Goal: Task Accomplishment & Management: Use online tool/utility

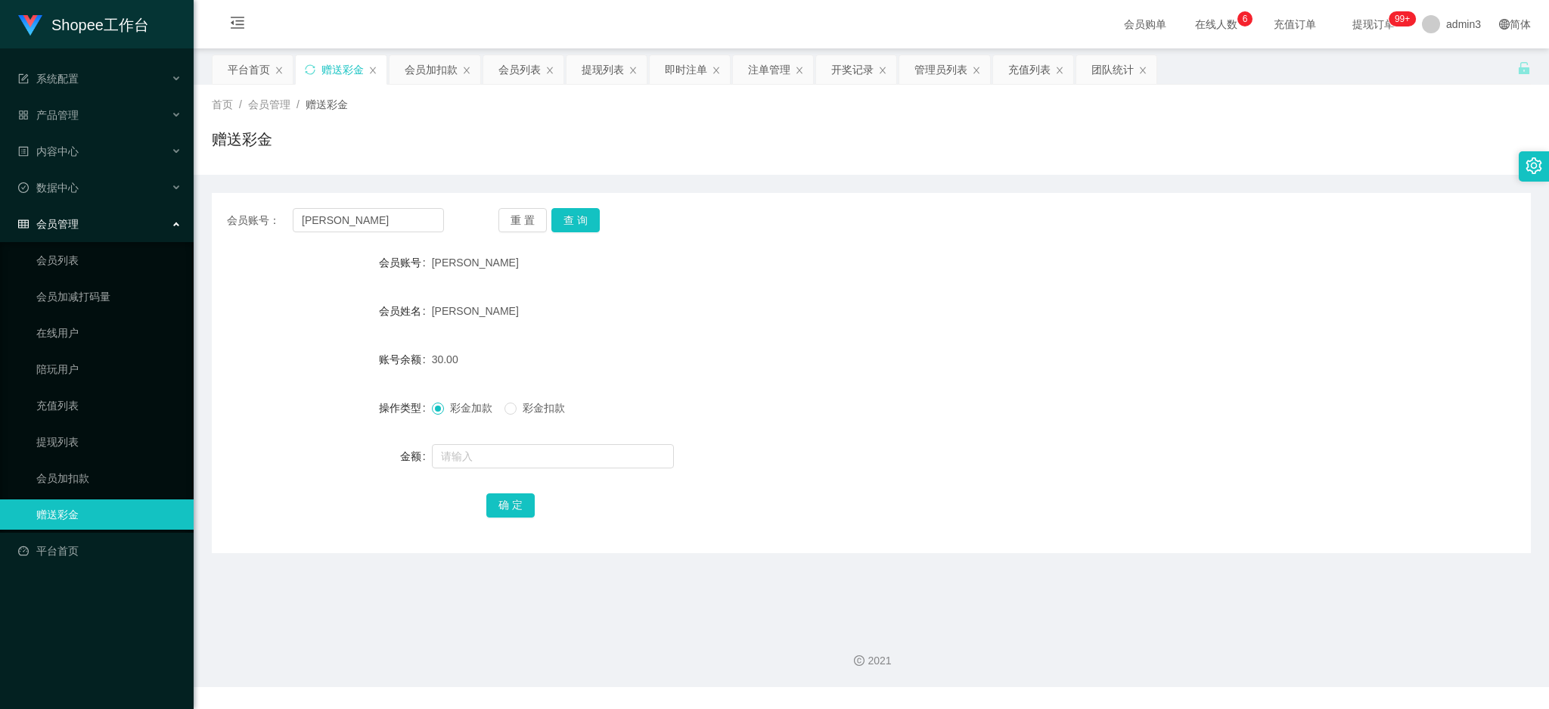
click at [605, 74] on div "提现列表" at bounding box center [603, 69] width 42 height 29
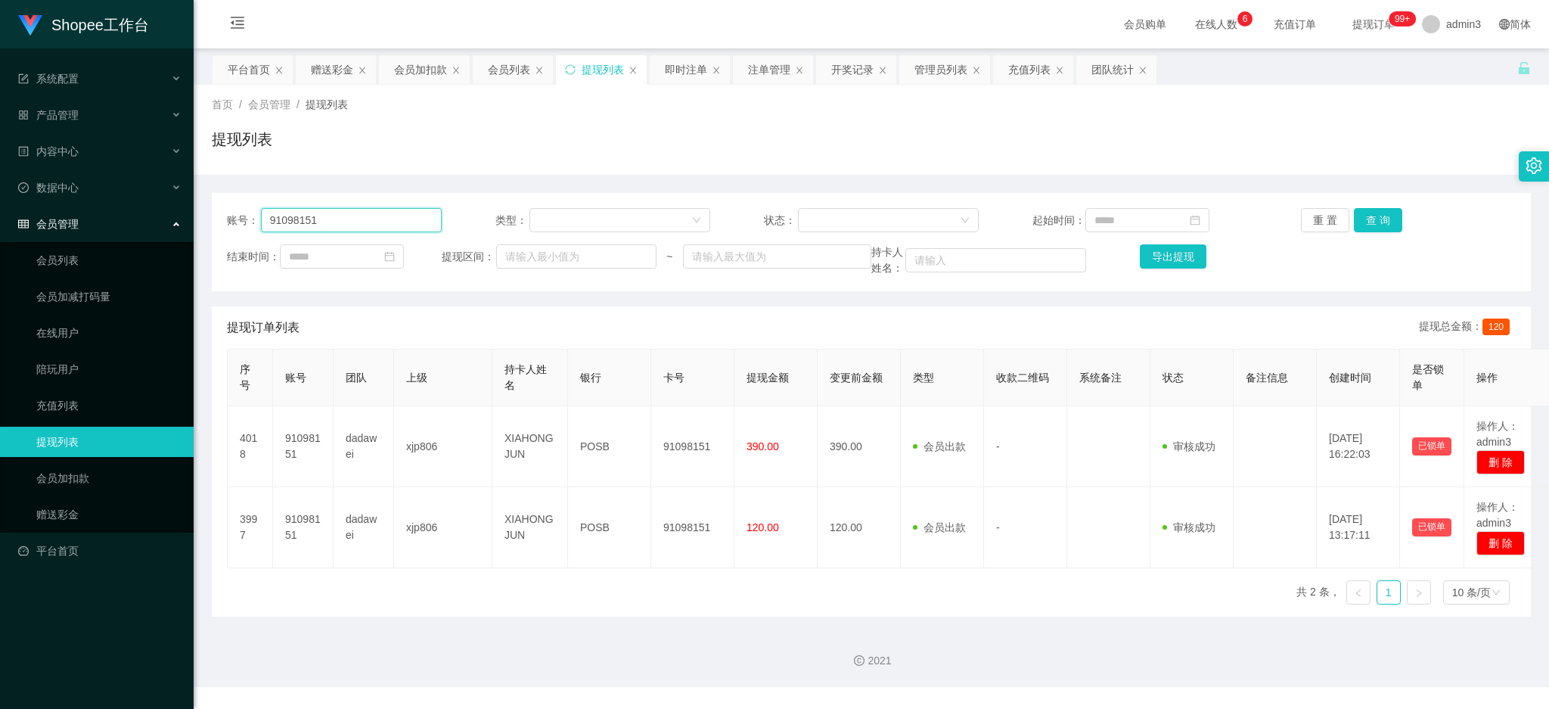
click at [349, 227] on input "91098151" at bounding box center [351, 220] width 181 height 24
paste input "Kwai78"
click at [1374, 221] on button "查 询" at bounding box center [1378, 220] width 48 height 24
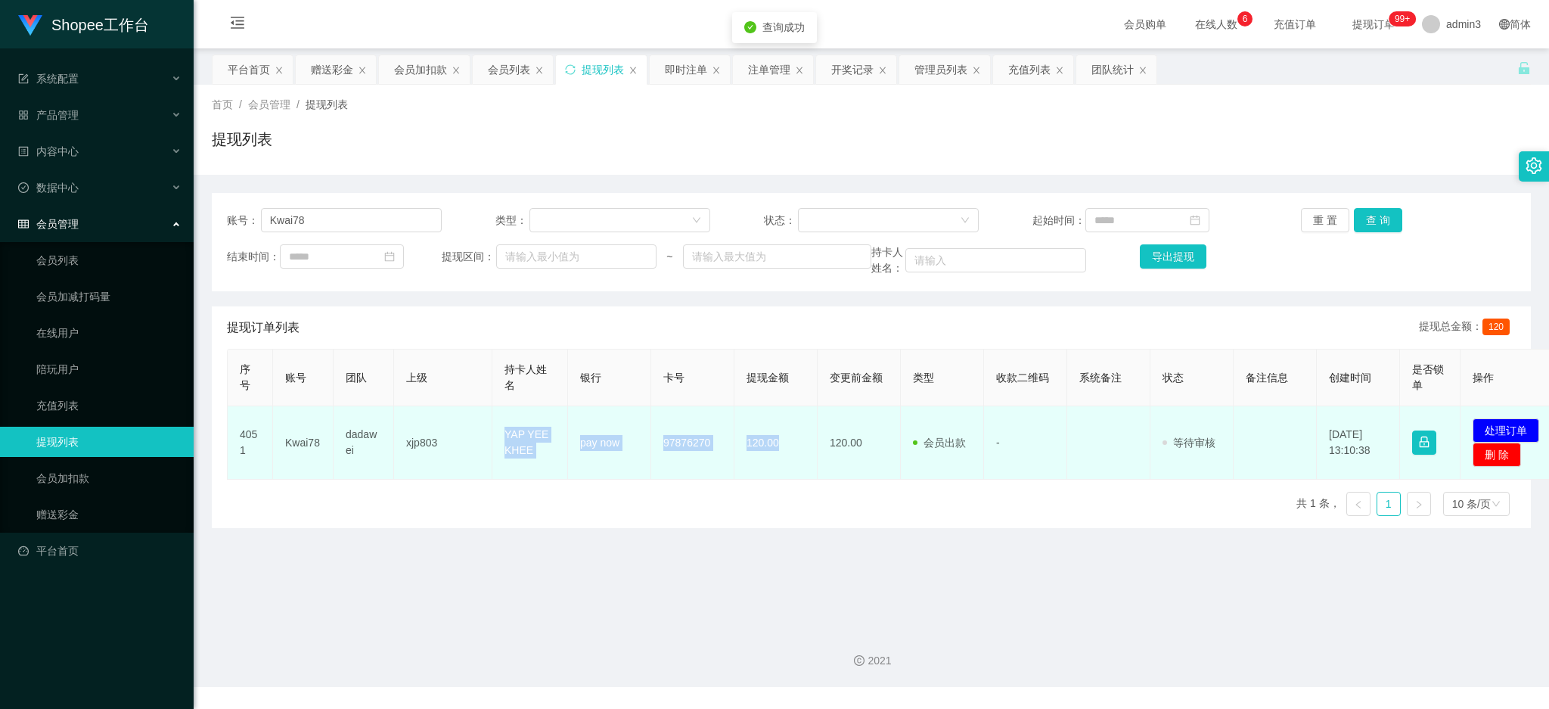
drag, startPoint x: 493, startPoint y: 429, endPoint x: 784, endPoint y: 475, distance: 294.8
click at [784, 475] on tr "4051 Kwai78 dadawei xjp803 YAP YEE KHEE pay now 97876270 120.00 120.00 会员出款 人工取…" at bounding box center [894, 442] width 1333 height 73
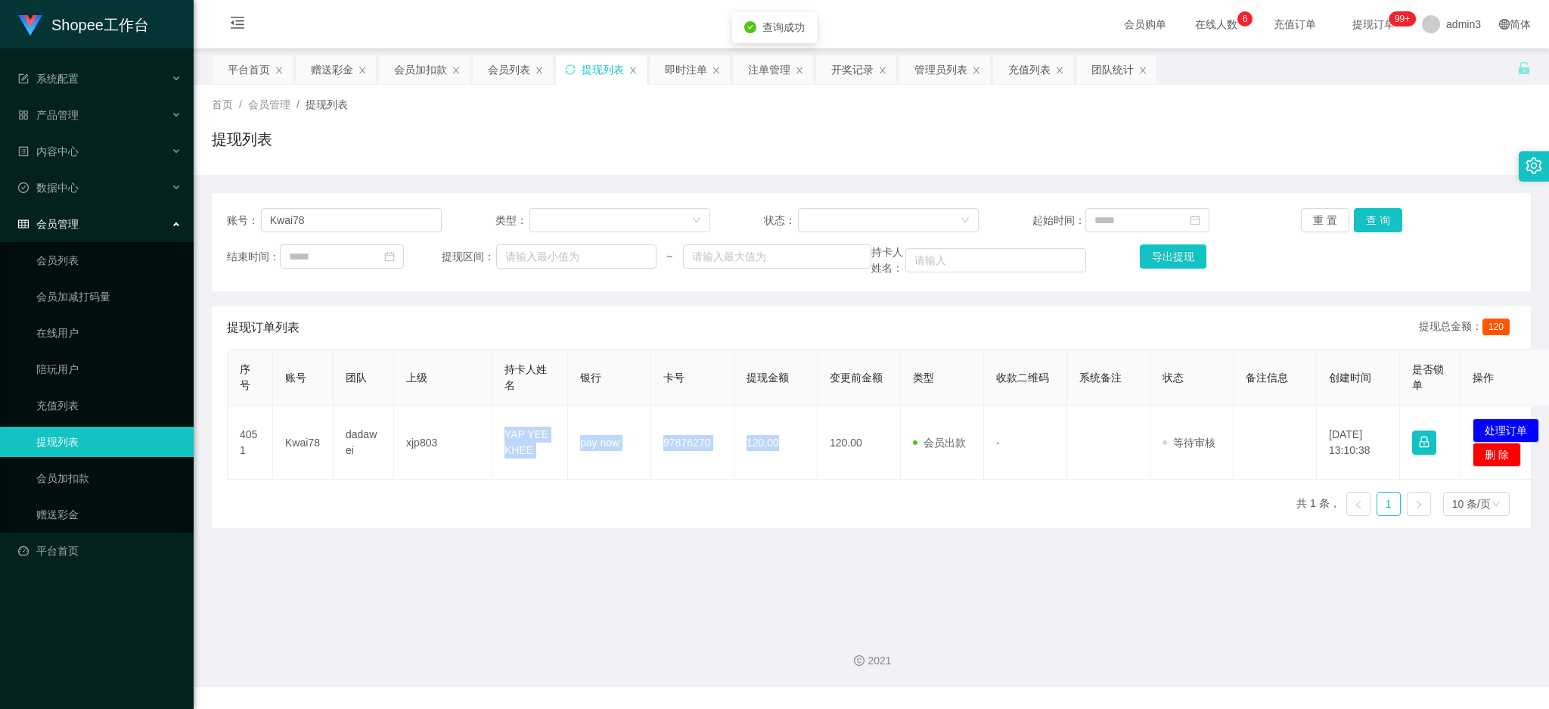
copy tr "YAP YEE KHEE pay now 97876270 120.00"
click at [1503, 434] on button "处理订单" at bounding box center [1505, 430] width 67 height 24
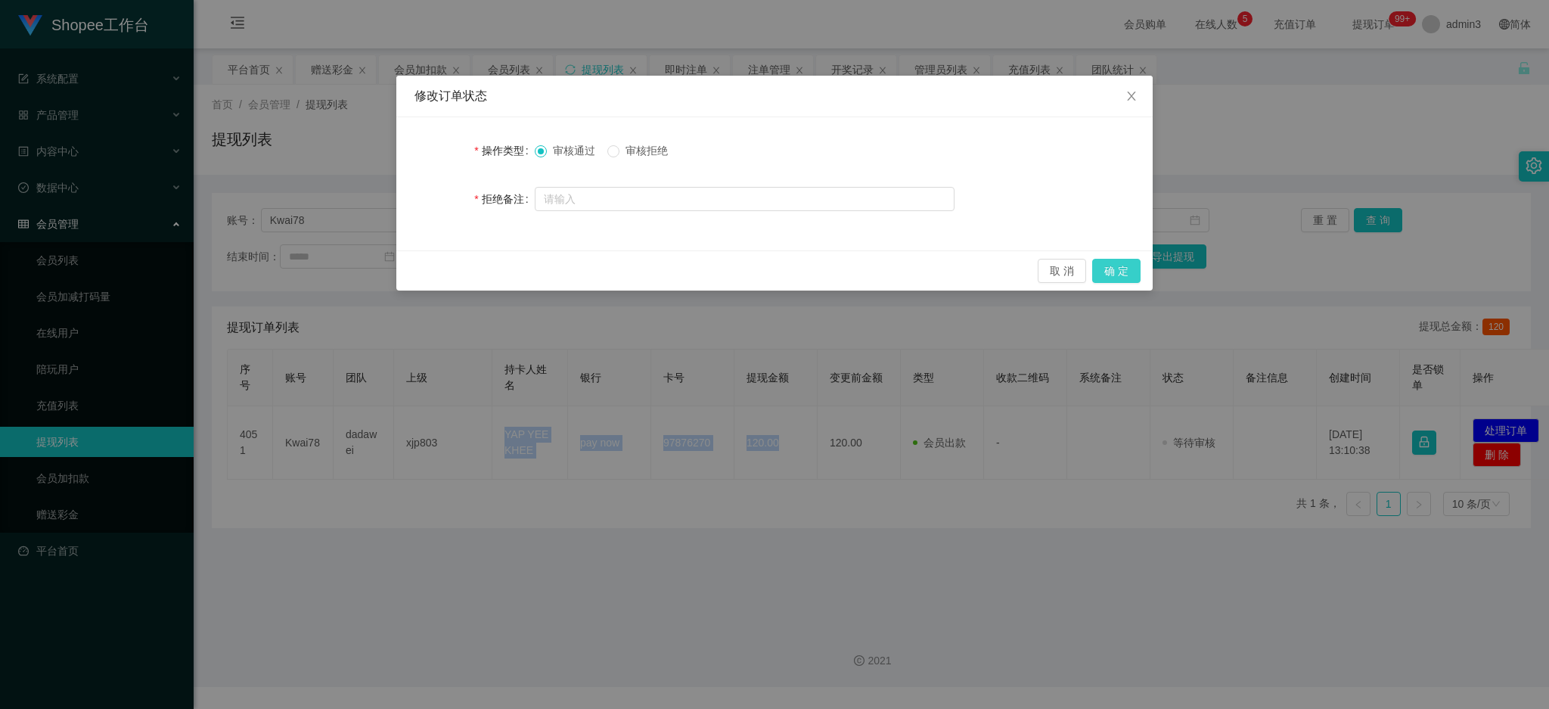
click at [1104, 262] on button "确 定" at bounding box center [1116, 271] width 48 height 24
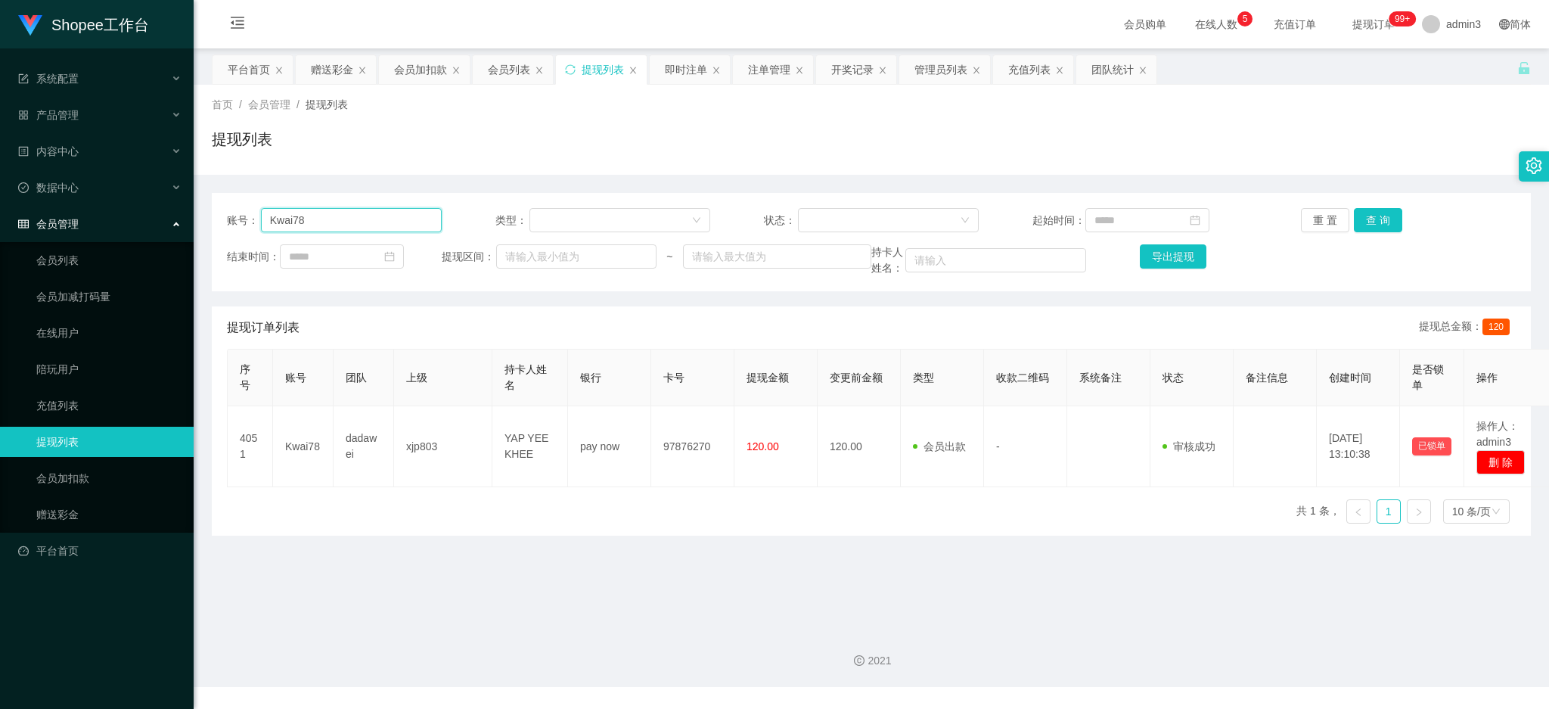
click at [341, 228] on input "Kwai78" at bounding box center [351, 220] width 181 height 24
paste input "erlyn0635"
type input "Kerlyn0635"
click at [1373, 231] on button "查 询" at bounding box center [1378, 220] width 48 height 24
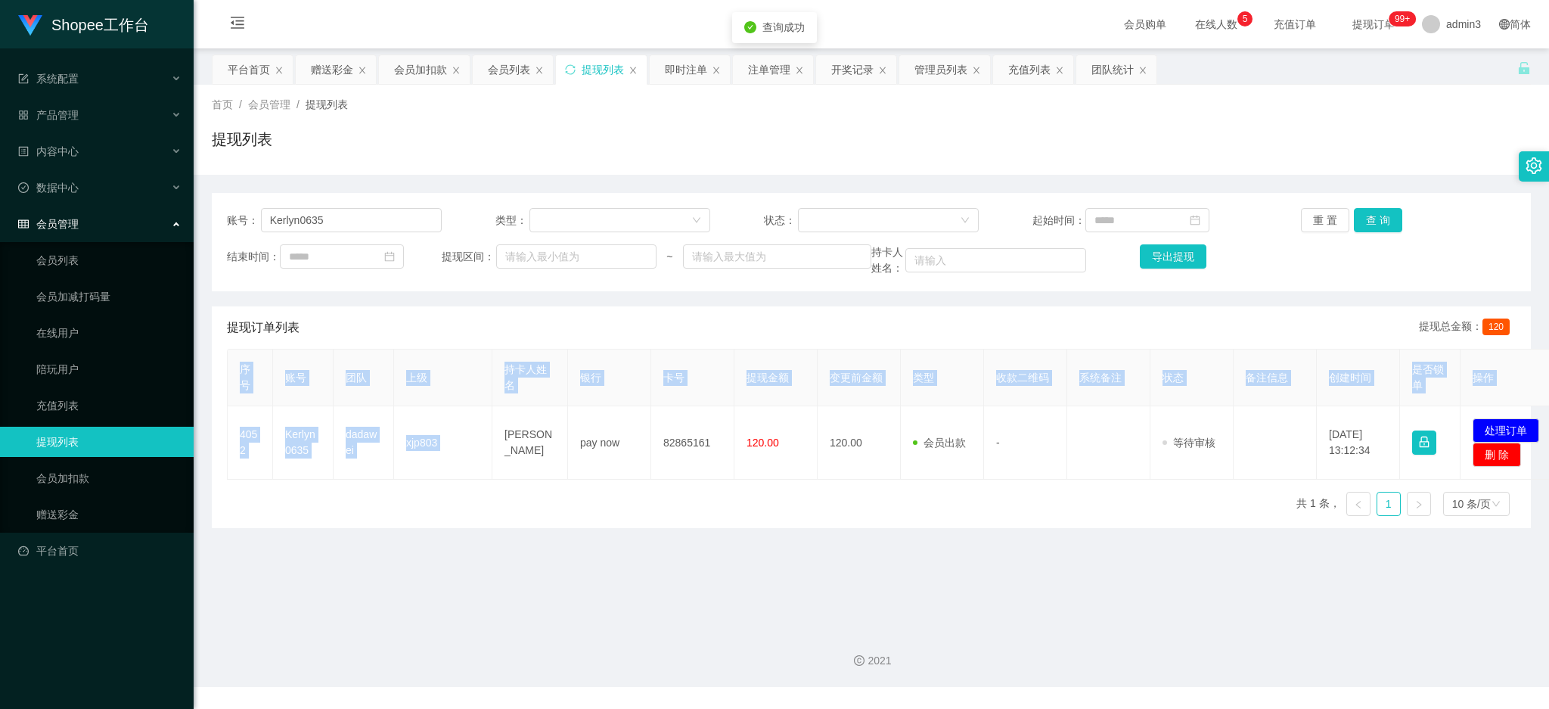
drag, startPoint x: 498, startPoint y: 433, endPoint x: 800, endPoint y: 480, distance: 305.5
click at [800, 480] on div "序号 账号 团队 上级 持卡人姓名 银行 卡号 提现金额 变更前金额 类型 收款二维码 系统备注 状态 备注信息 创建时间 是否锁单 操作 4052 Kerl…" at bounding box center [871, 438] width 1289 height 179
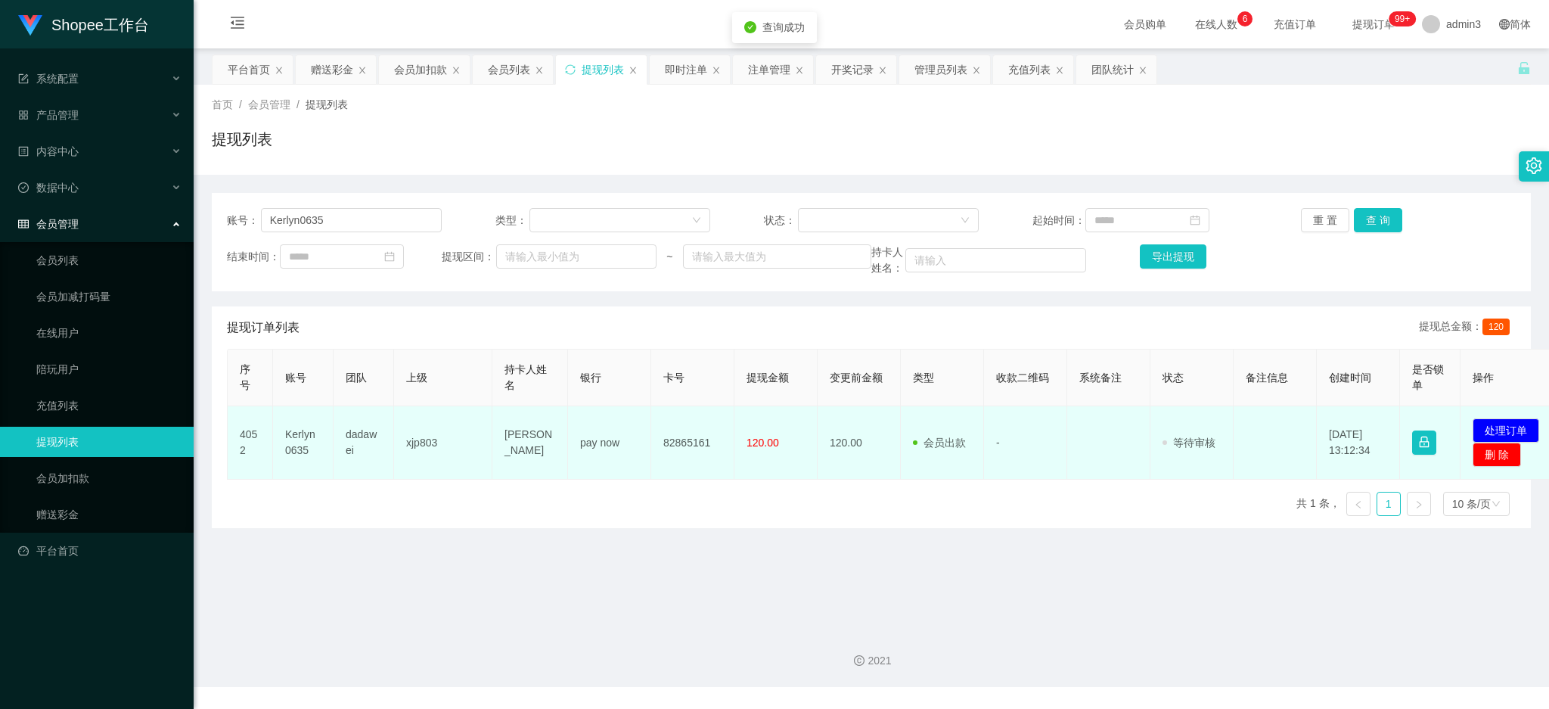
click at [607, 466] on td "pay now" at bounding box center [609, 442] width 83 height 73
copy tr "[PERSON_NAME] pay now 82865161 120.00"
drag, startPoint x: 497, startPoint y: 434, endPoint x: 804, endPoint y: 472, distance: 309.4
click at [777, 461] on tr "4052 Kerlyn0635 dadawei xjp803 [PERSON_NAME] Leng pay now 82865161 120.00 120.0…" at bounding box center [894, 442] width 1333 height 73
click at [1512, 428] on button "处理订单" at bounding box center [1505, 430] width 67 height 24
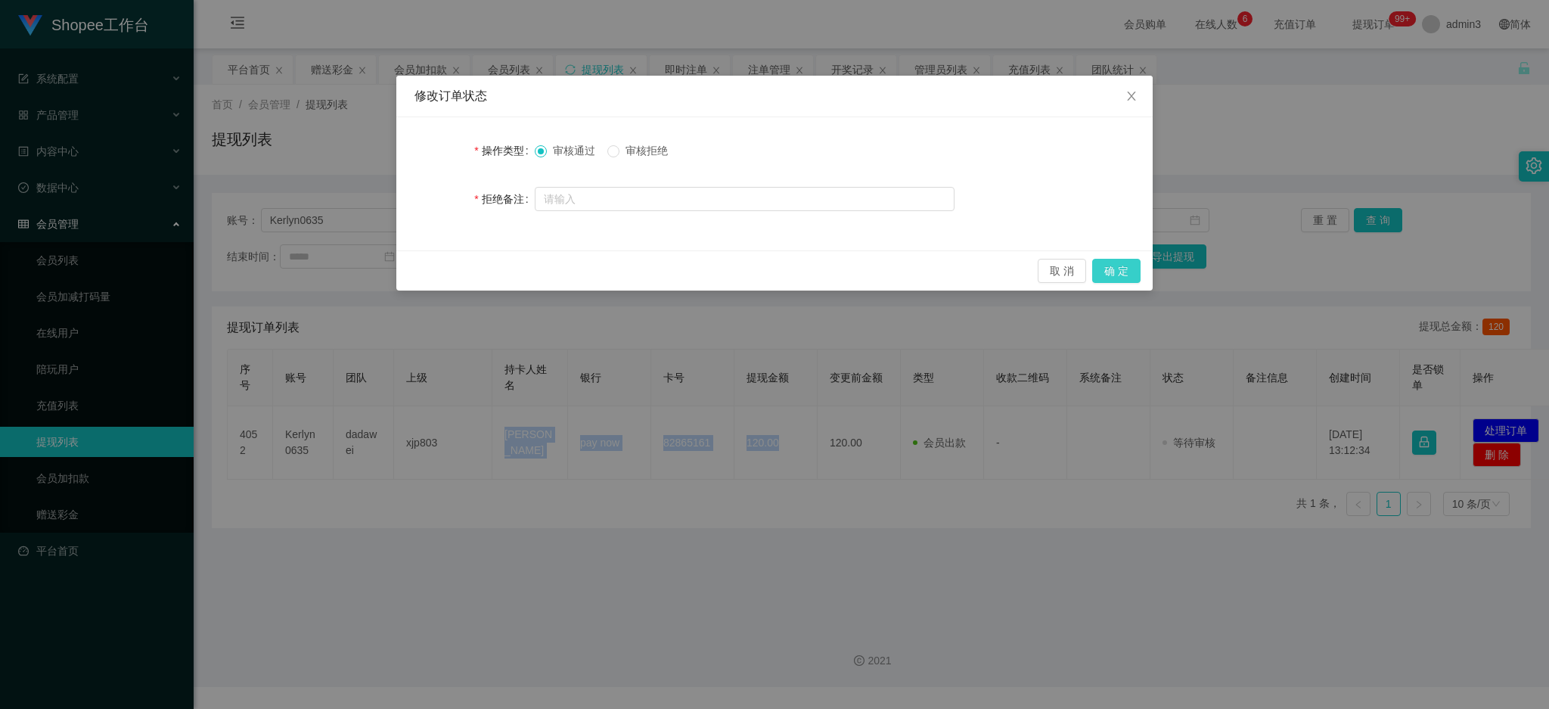
click at [1115, 274] on button "确 定" at bounding box center [1116, 271] width 48 height 24
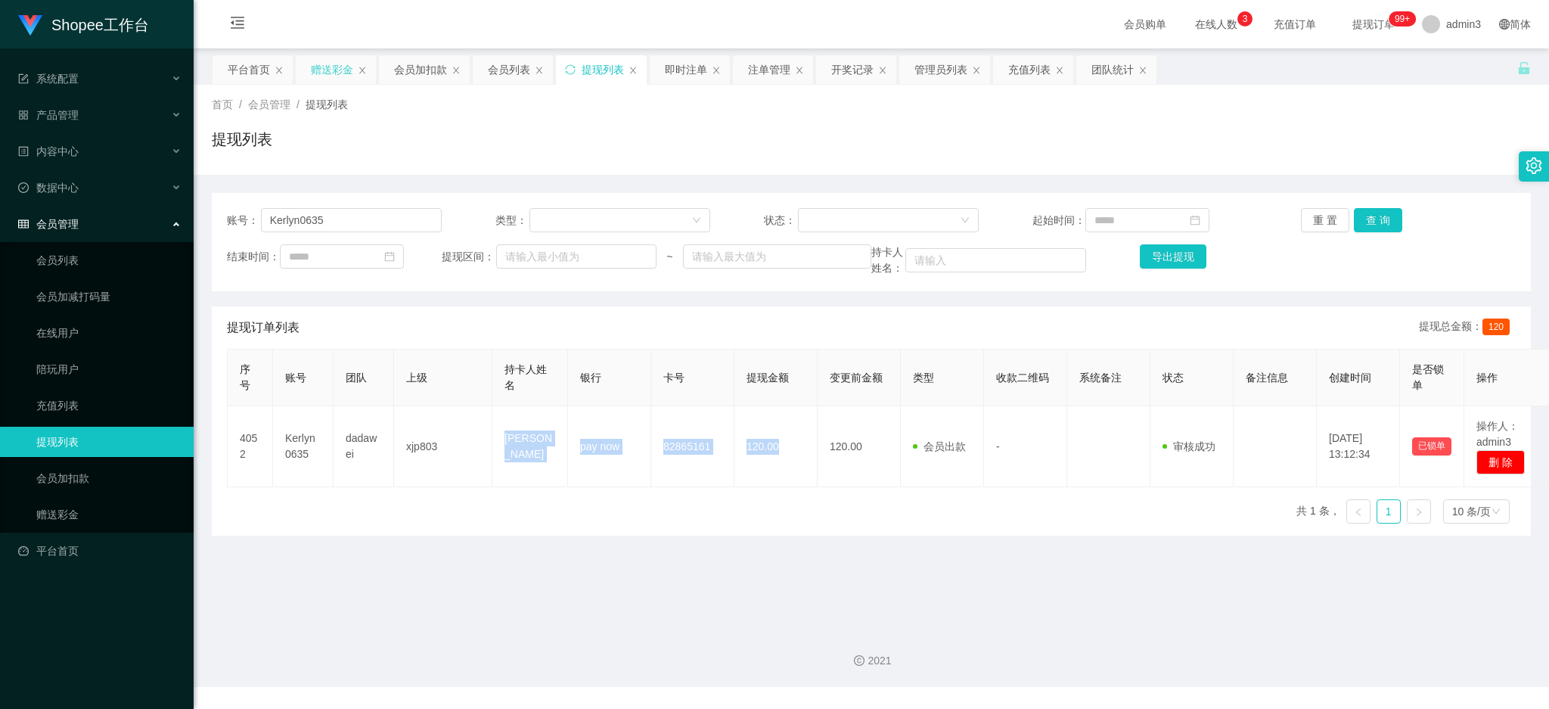
click at [334, 70] on div "赠送彩金" at bounding box center [332, 69] width 42 height 29
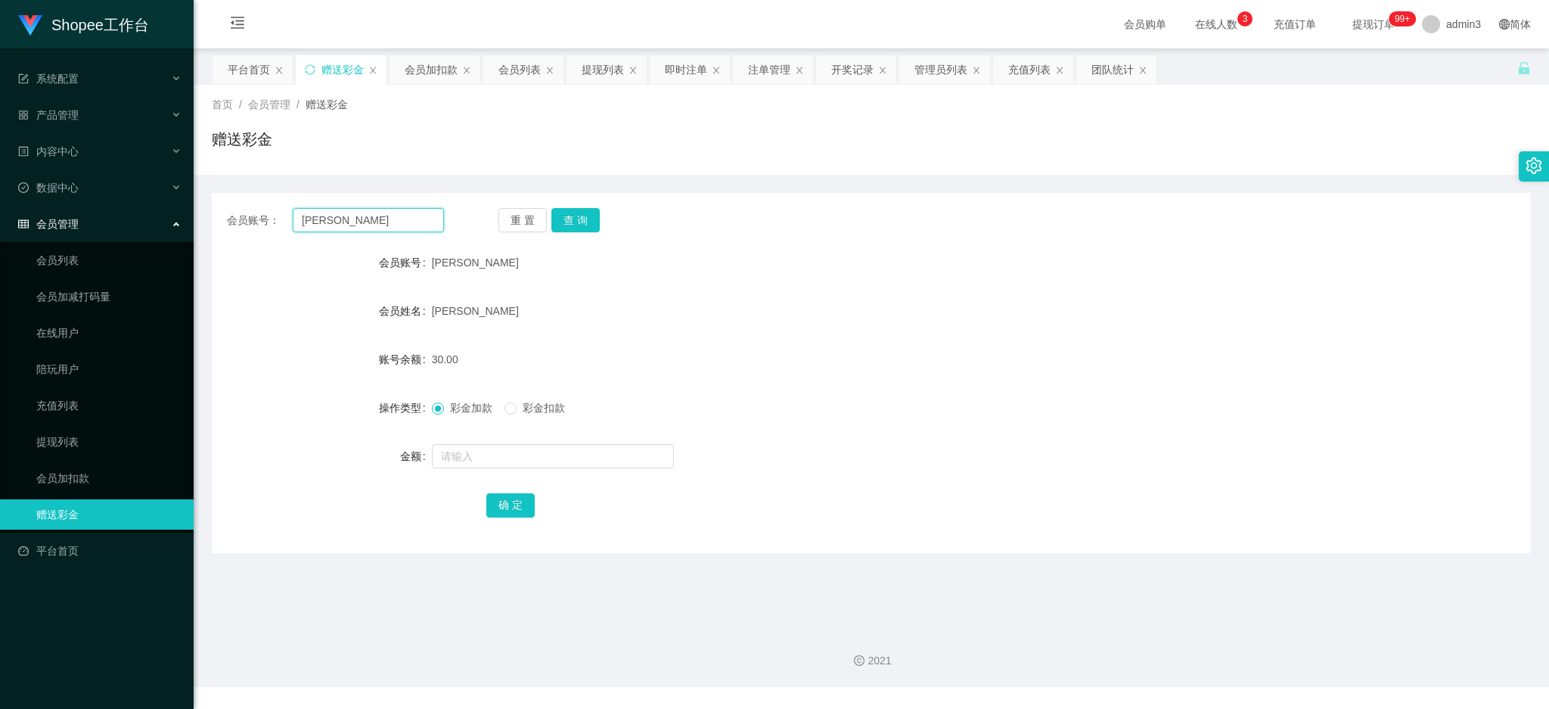
click at [347, 209] on input "[PERSON_NAME]" at bounding box center [368, 220] width 151 height 24
click at [343, 210] on input "[PERSON_NAME]" at bounding box center [368, 220] width 151 height 24
click at [375, 222] on input "[PERSON_NAME]" at bounding box center [368, 220] width 151 height 24
paste input "ht123"
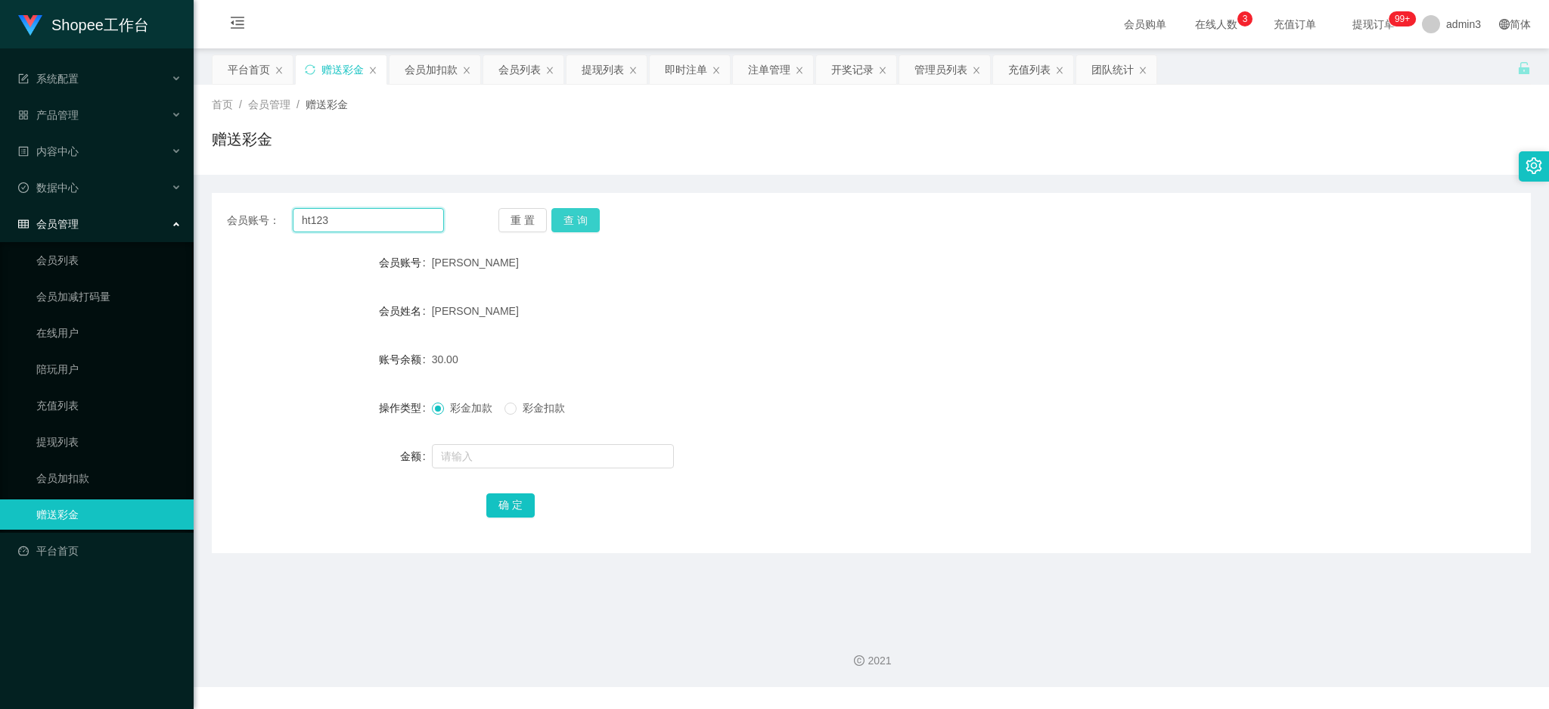
type input "ht123"
click at [575, 212] on button "查 询" at bounding box center [575, 220] width 48 height 24
click at [533, 464] on input "text" at bounding box center [553, 456] width 242 height 24
type input "80"
click at [522, 495] on button "确 定" at bounding box center [510, 505] width 48 height 24
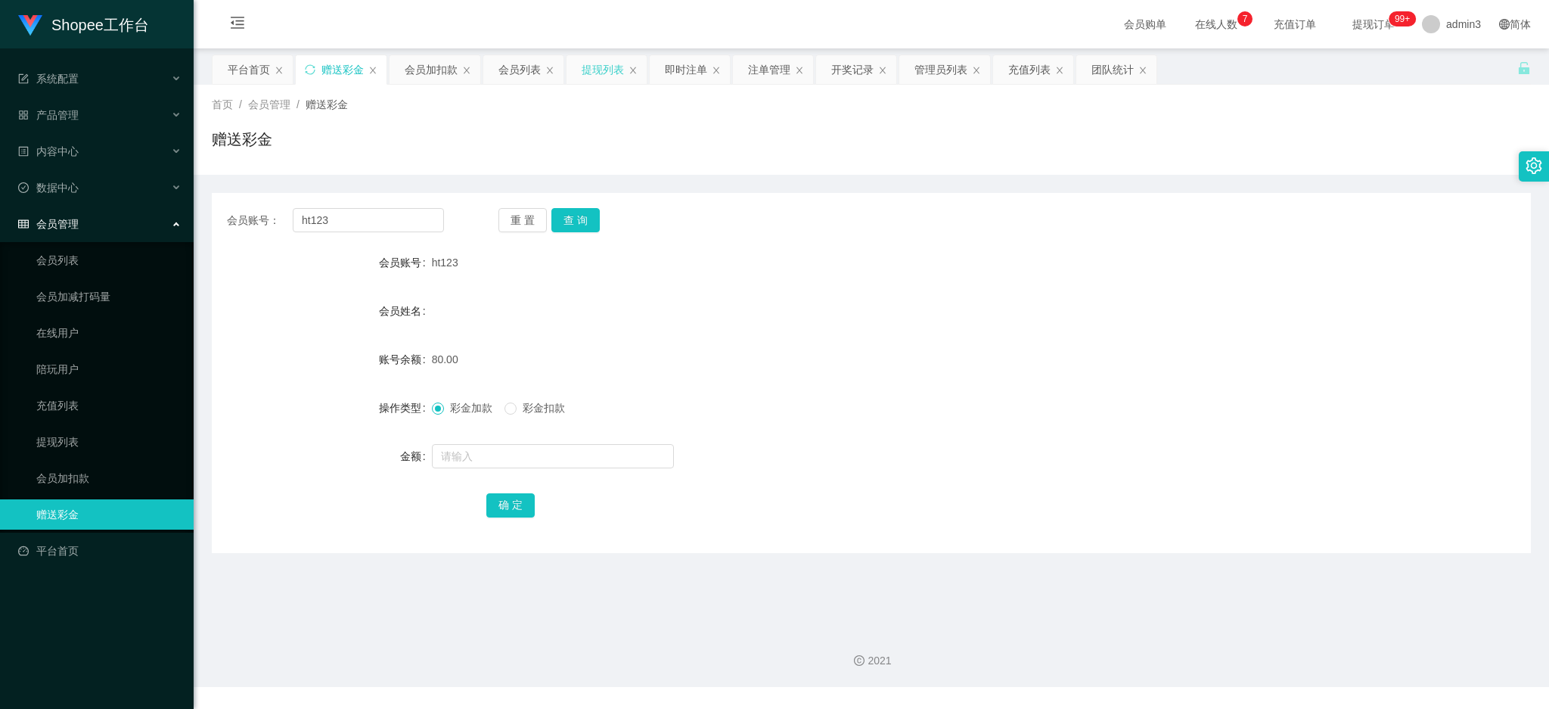
click at [603, 73] on div "提现列表" at bounding box center [603, 69] width 42 height 29
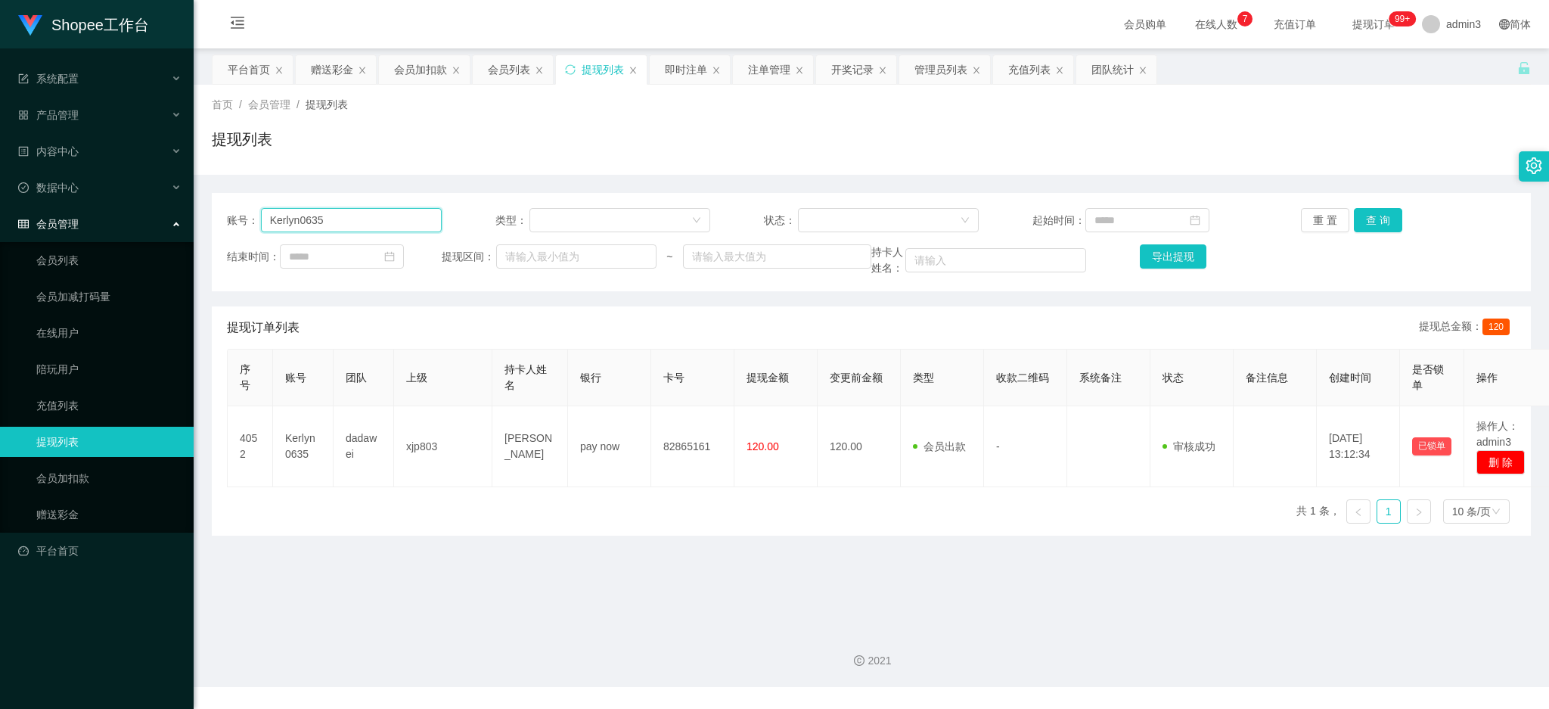
click at [343, 226] on input "Kerlyn0635" at bounding box center [351, 220] width 181 height 24
paste input "jey"
type input "jey"
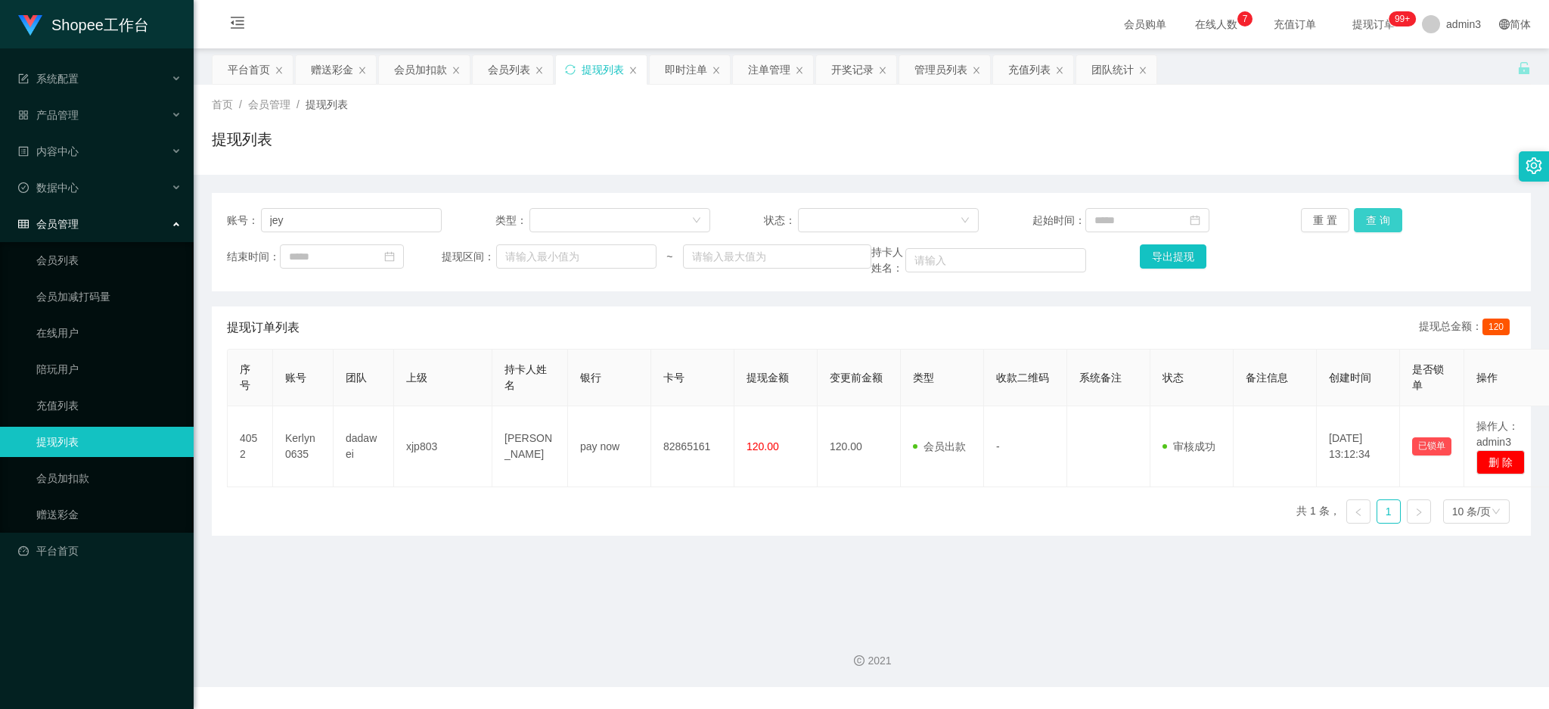
click at [1371, 219] on button "查 询" at bounding box center [1378, 220] width 48 height 24
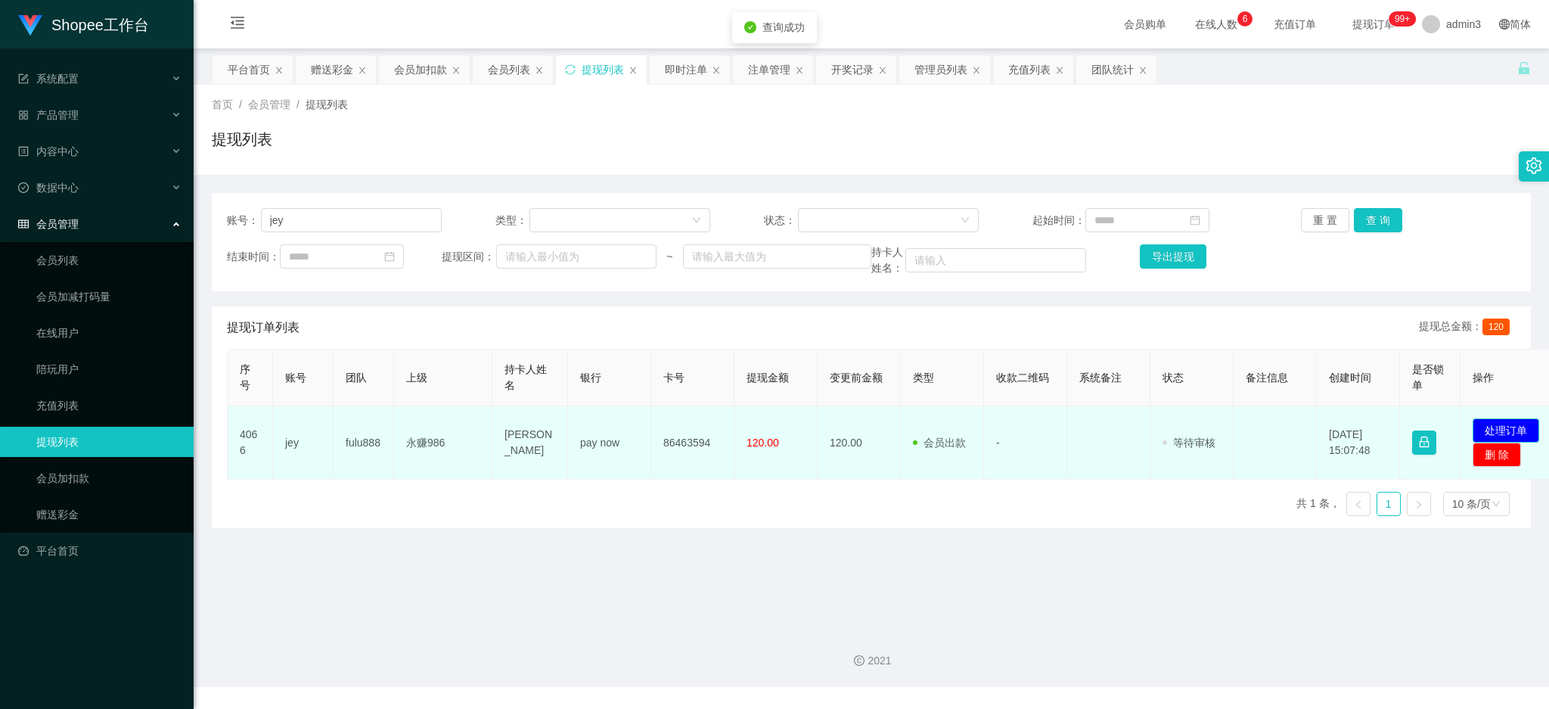
drag, startPoint x: 1506, startPoint y: 425, endPoint x: 1106, endPoint y: 354, distance: 406.3
click at [1506, 425] on button "处理订单" at bounding box center [1505, 430] width 67 height 24
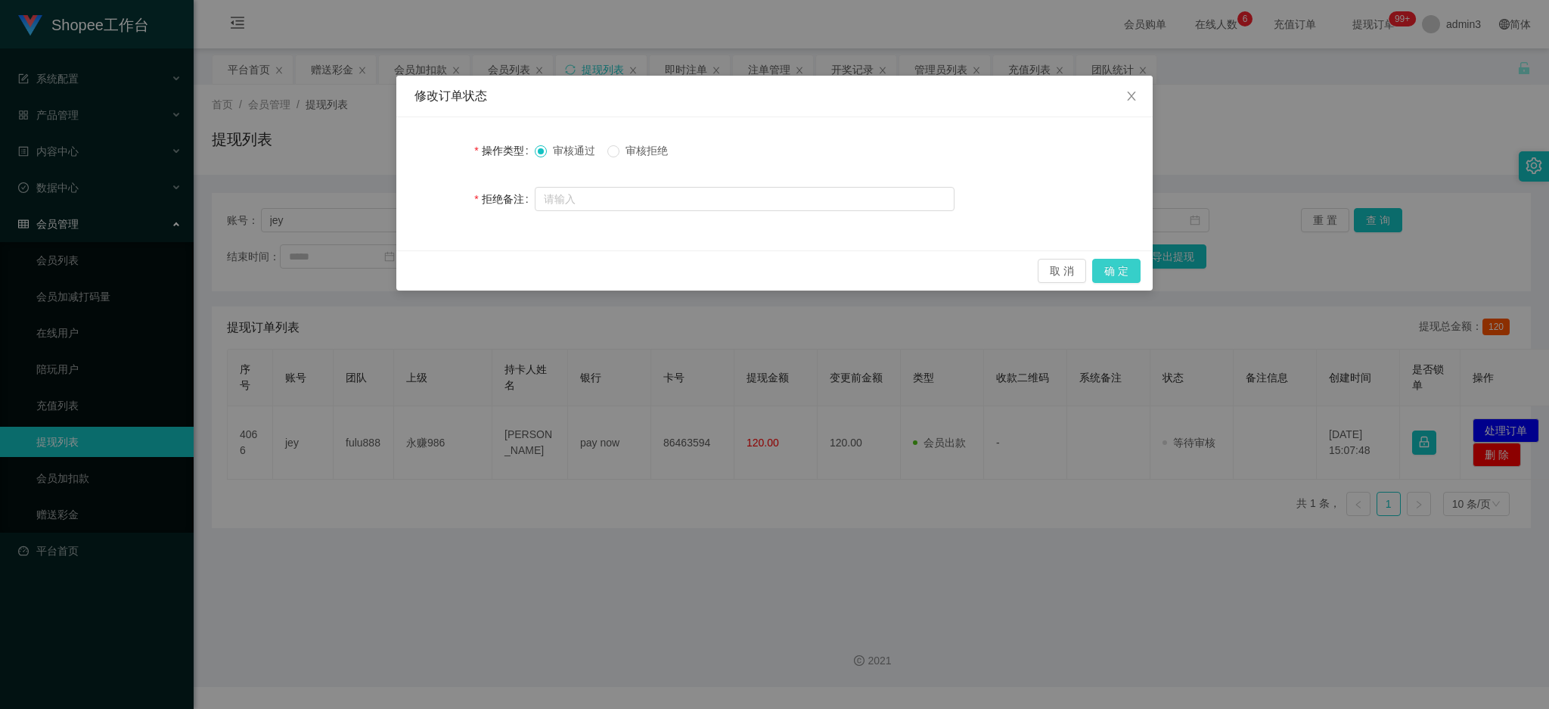
click at [1125, 265] on button "确 定" at bounding box center [1116, 271] width 48 height 24
